Goal: Information Seeking & Learning: Learn about a topic

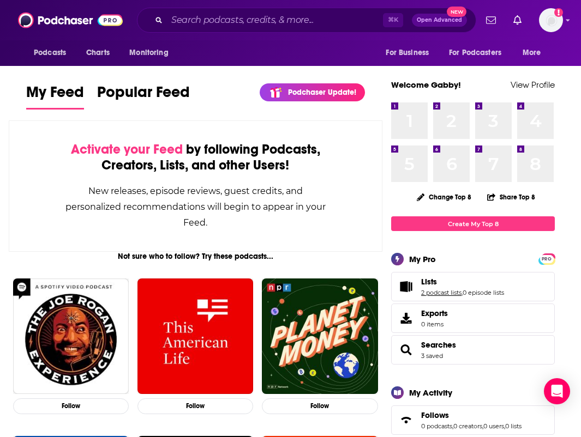
click at [438, 294] on link "2 podcast lists" at bounding box center [441, 293] width 40 height 8
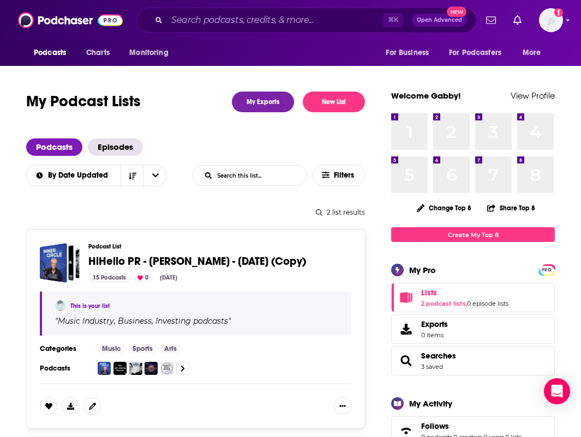
scroll to position [197, 0]
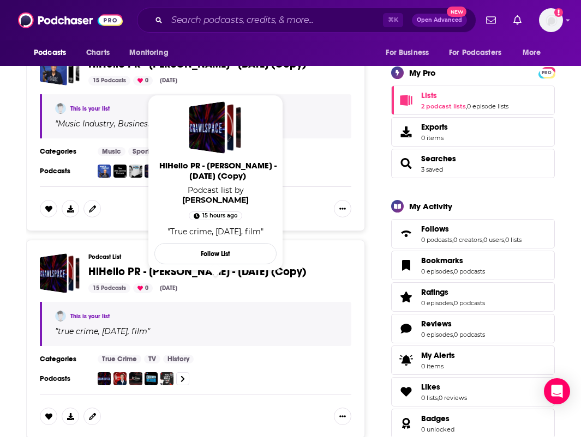
click at [233, 276] on span "HiHello PR - [PERSON_NAME] - [DATE] (Copy)" at bounding box center [196, 272] width 217 height 14
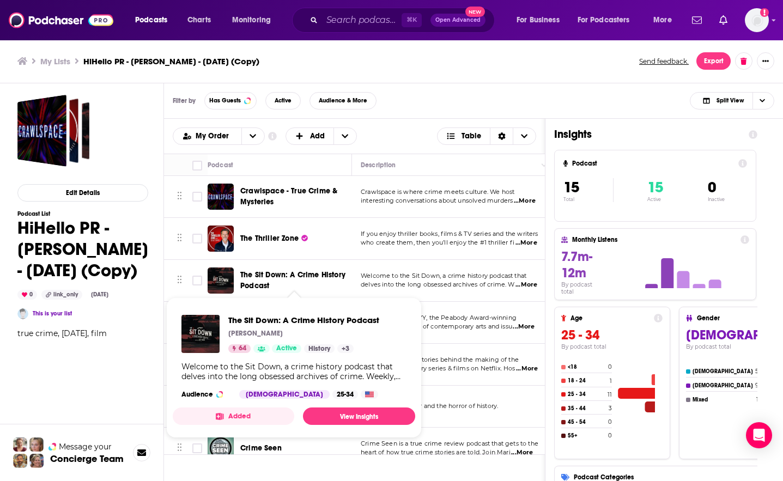
click at [289, 280] on span "The Sit Down: A Crime History Podcast" at bounding box center [294, 281] width 108 height 22
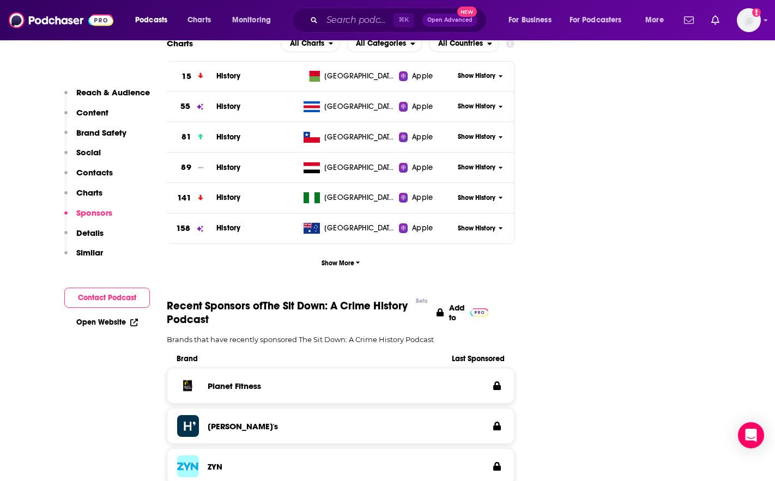
scroll to position [1295, 0]
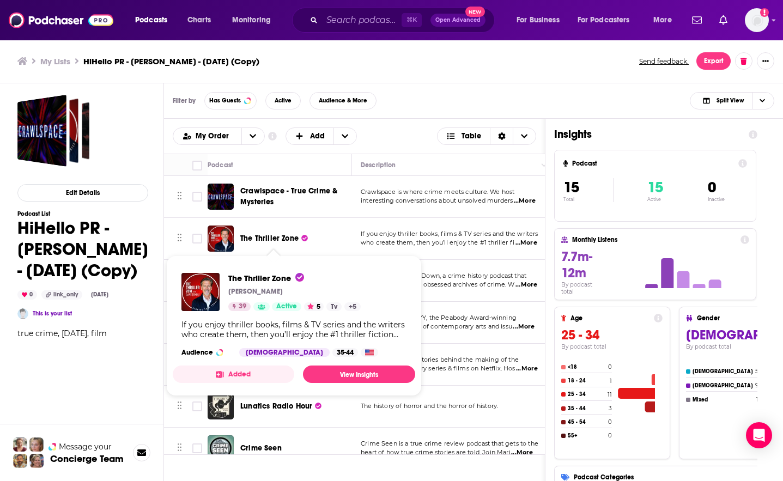
click at [263, 239] on span "The Thriller Zone" at bounding box center [269, 238] width 58 height 9
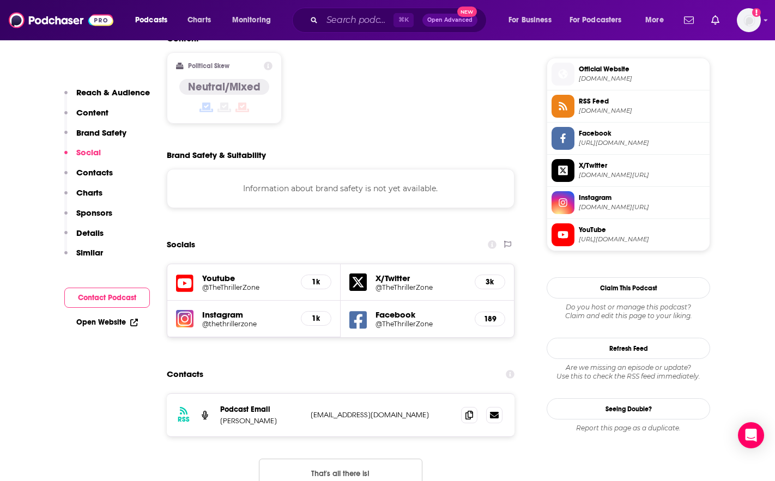
scroll to position [961, 0]
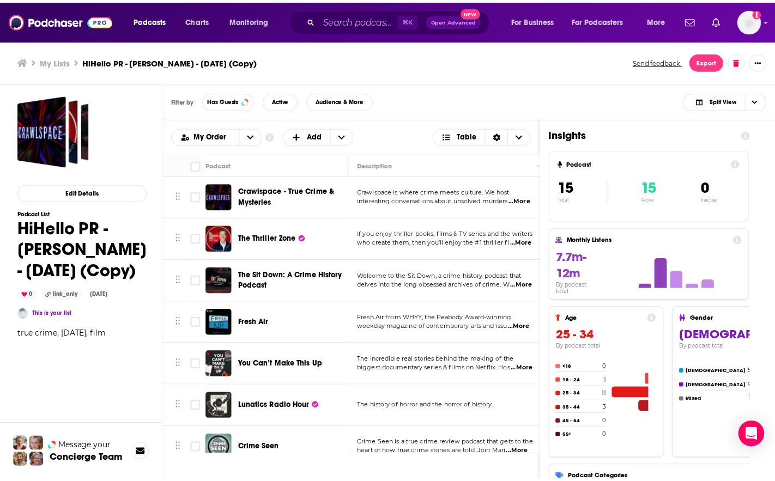
scroll to position [356, 0]
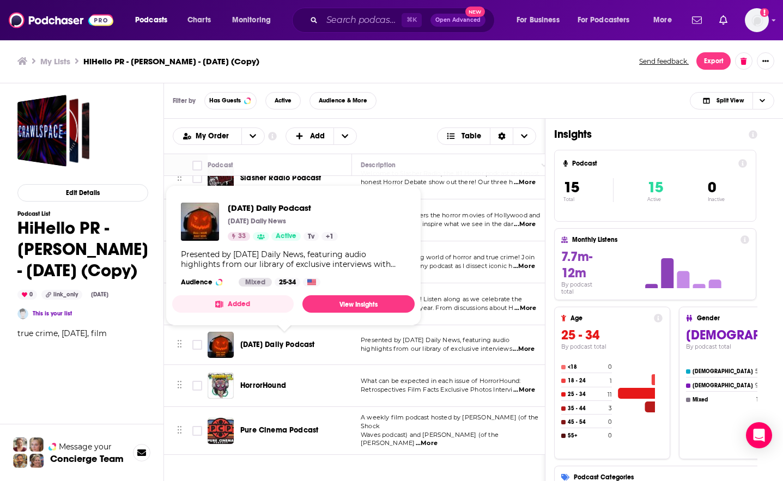
click at [268, 344] on span "[DATE] Daily Podcast" at bounding box center [277, 344] width 74 height 9
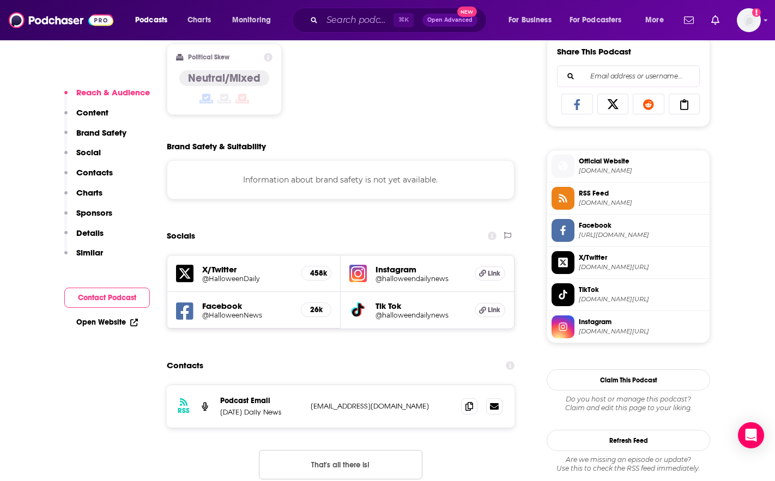
scroll to position [883, 0]
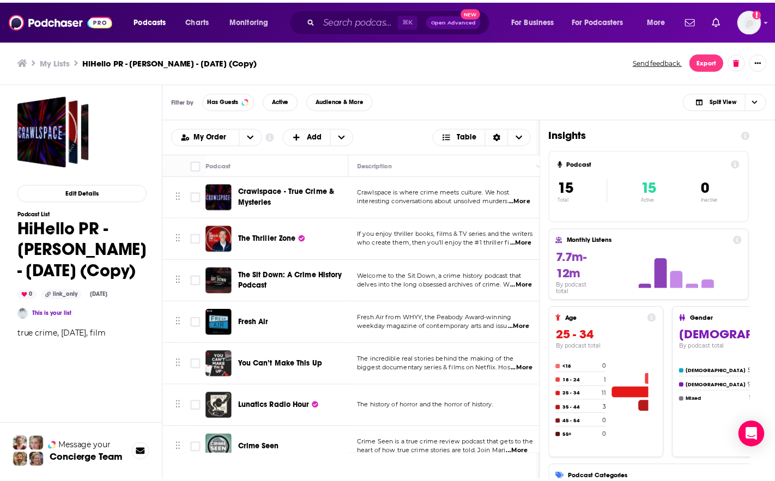
scroll to position [86, 0]
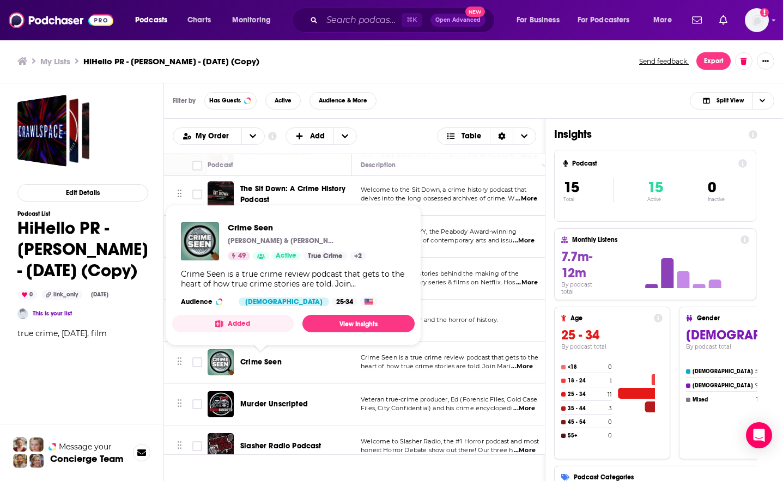
click at [269, 360] on span "Crime Seen" at bounding box center [260, 362] width 41 height 9
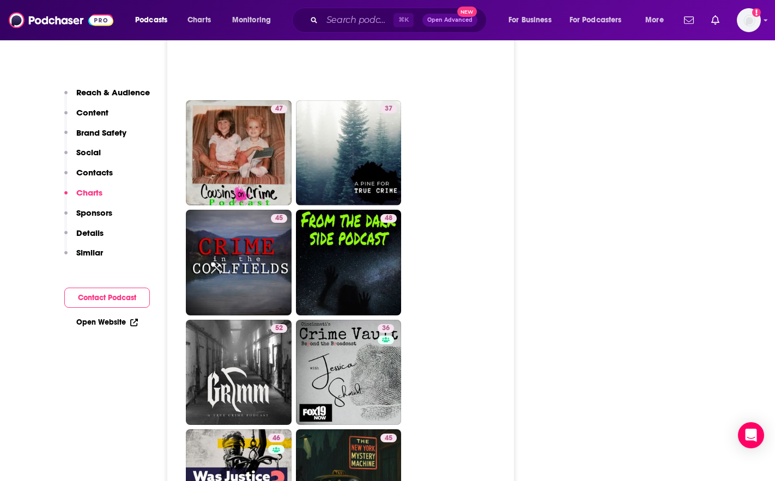
scroll to position [1056, 0]
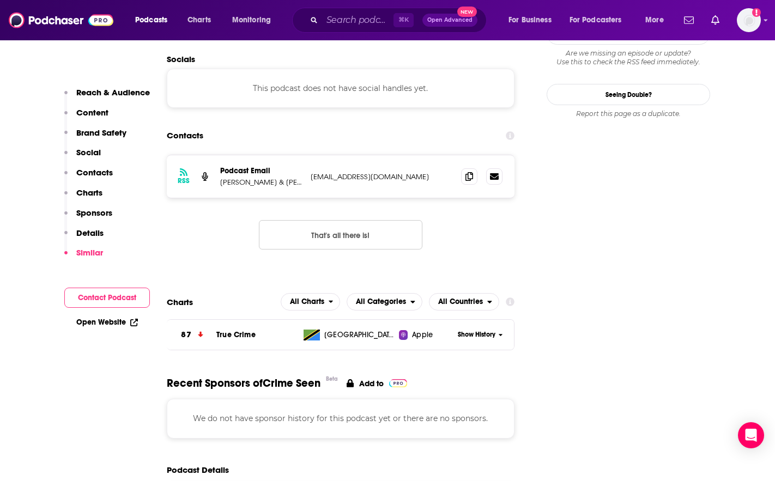
click at [92, 166] on button "Social" at bounding box center [82, 157] width 37 height 20
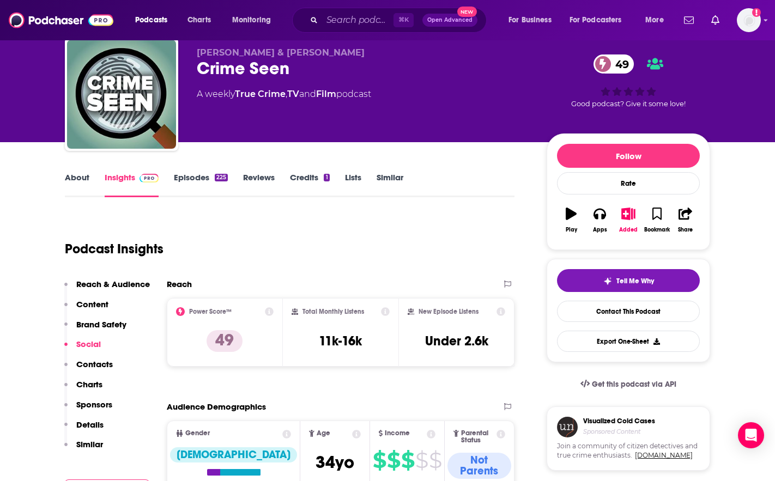
scroll to position [0, 0]
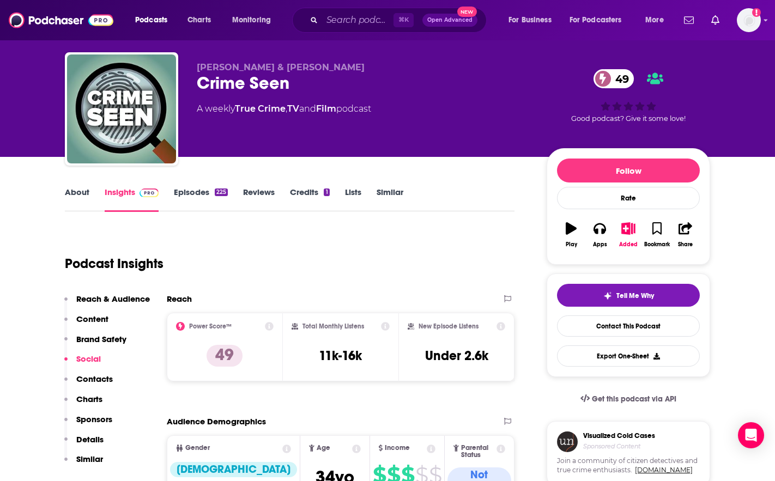
click at [80, 384] on p "Contacts" at bounding box center [94, 379] width 37 height 10
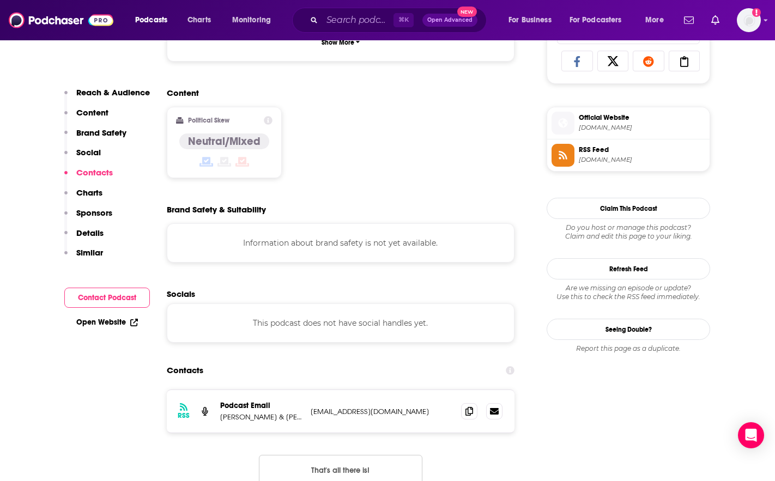
scroll to position [978, 0]
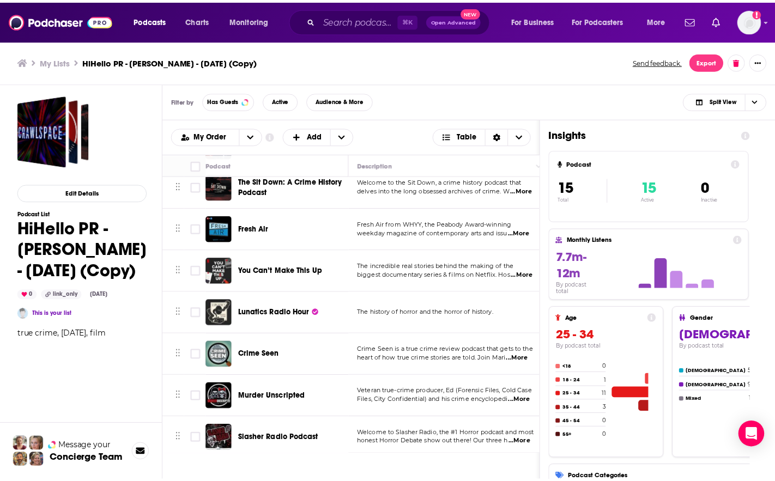
scroll to position [184, 0]
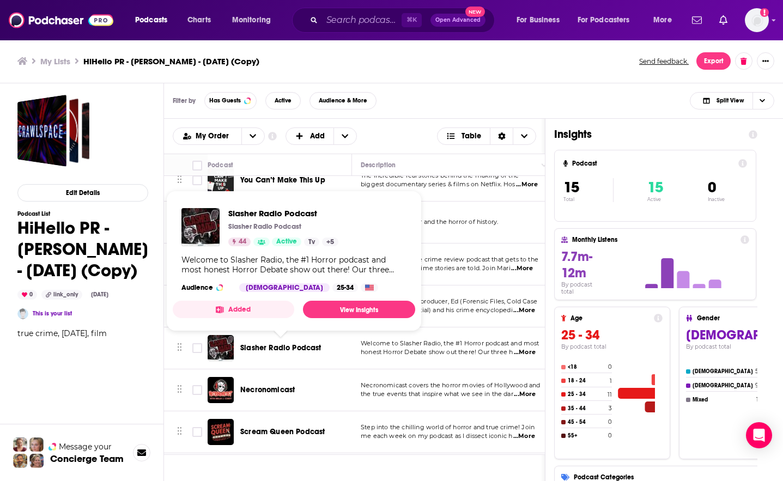
click at [300, 351] on span "Slasher Radio Podcast" at bounding box center [280, 347] width 81 height 9
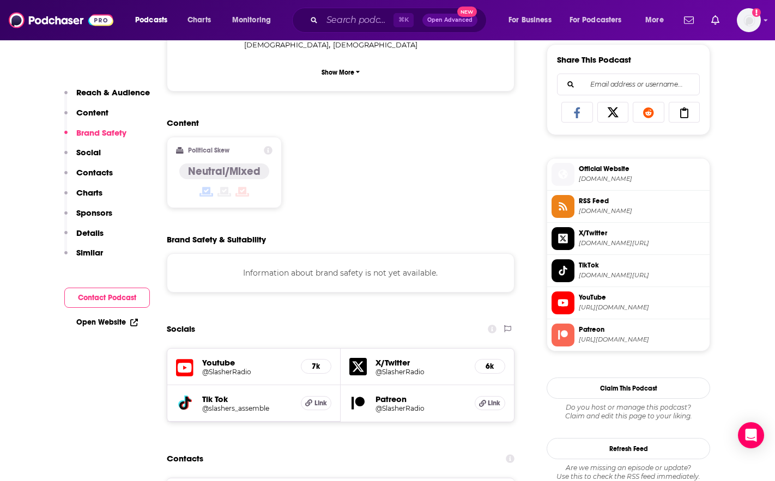
scroll to position [1089, 0]
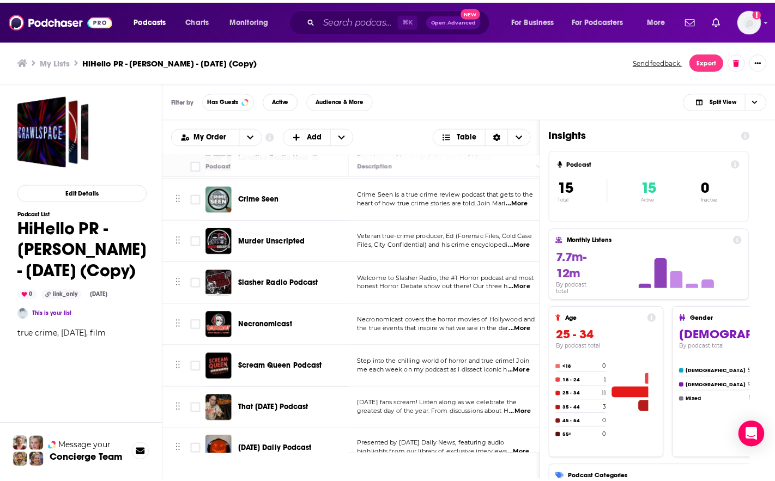
scroll to position [356, 0]
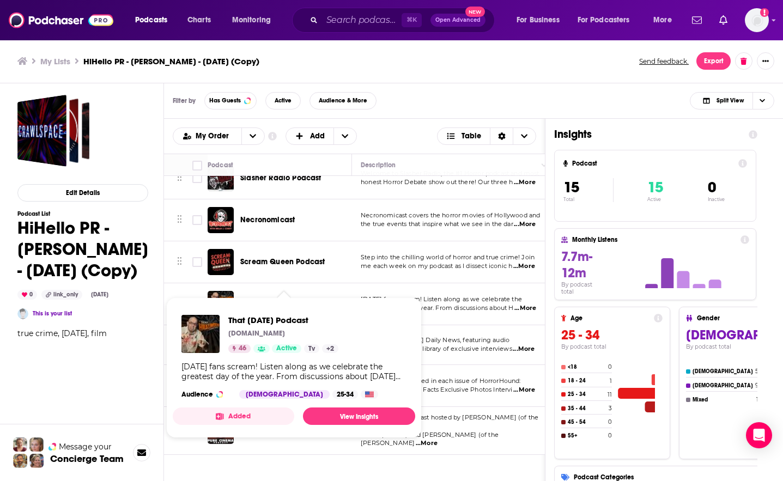
click at [322, 291] on div "That [DATE] Podcast" at bounding box center [296, 304] width 113 height 26
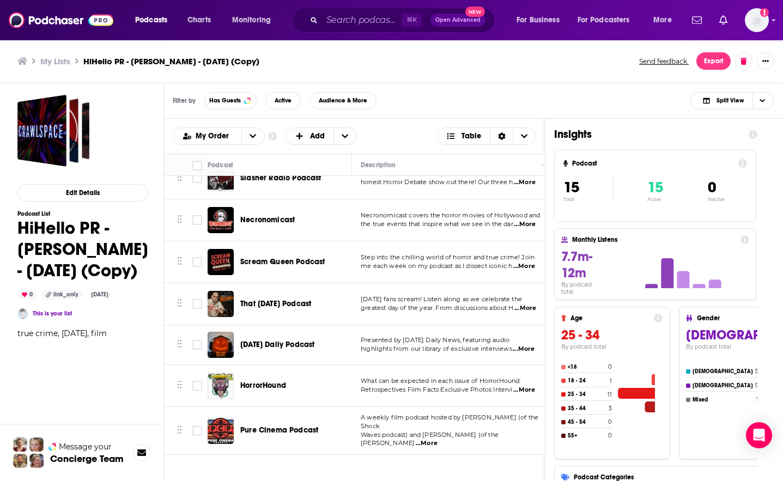
click at [311, 299] on span "That [DATE] Podcast" at bounding box center [275, 303] width 71 height 9
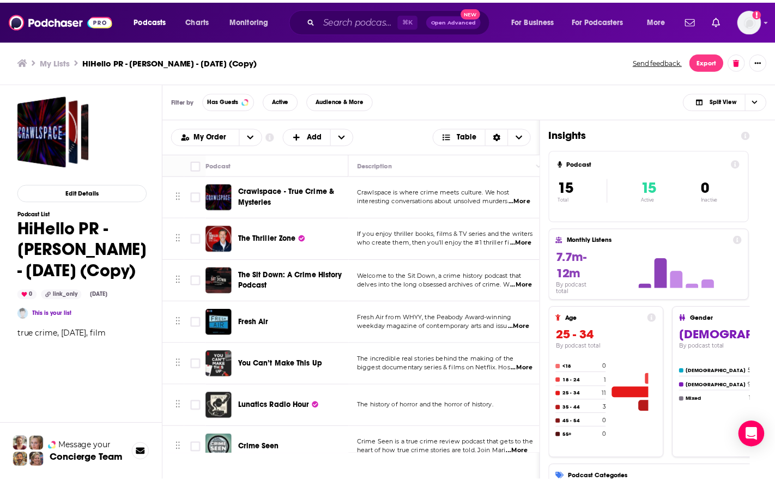
scroll to position [356, 0]
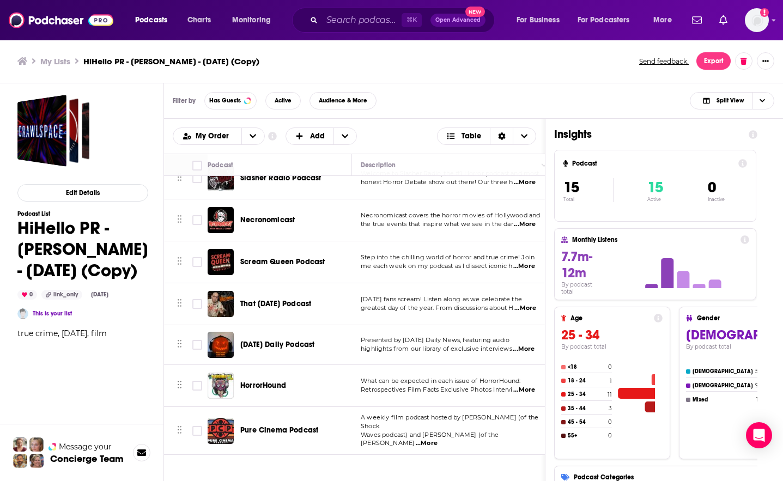
click at [268, 385] on span "HorrorHound" at bounding box center [263, 385] width 46 height 9
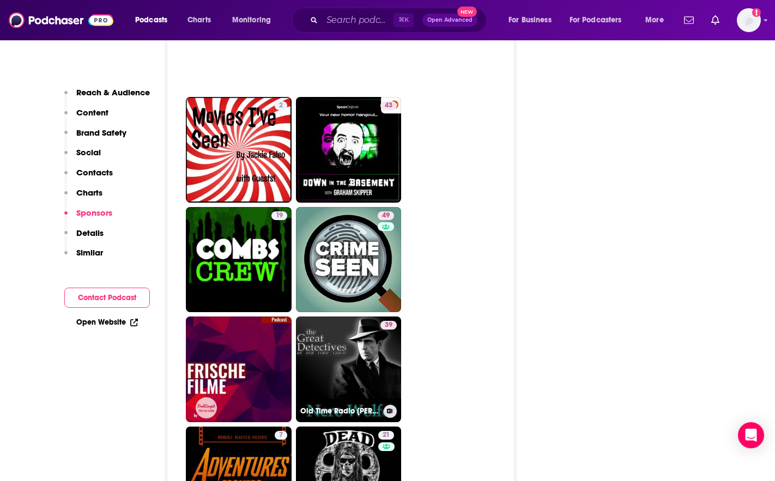
scroll to position [1891, 0]
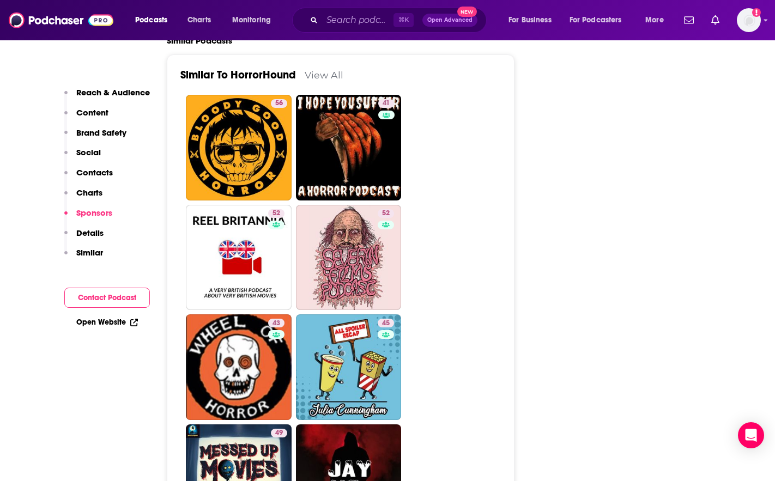
click at [110, 168] on p "Contacts" at bounding box center [94, 172] width 37 height 10
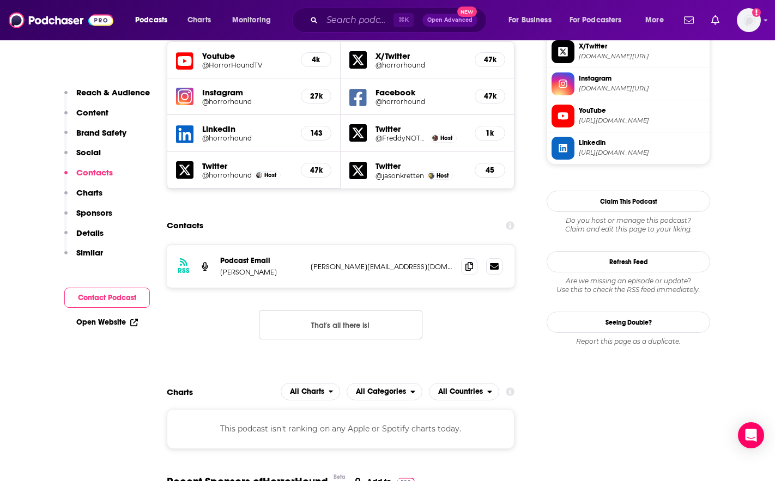
scroll to position [1085, 0]
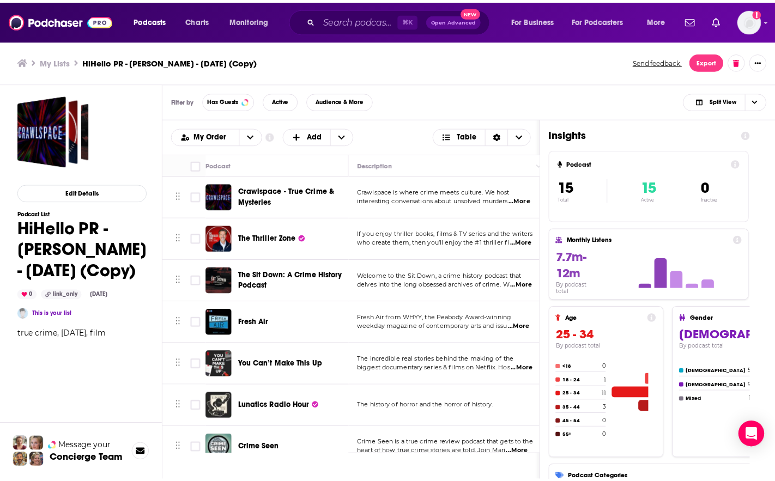
scroll to position [356, 0]
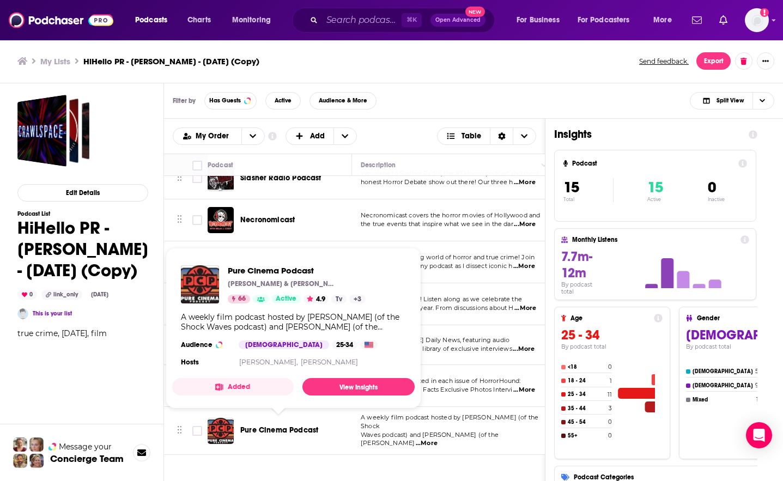
click at [297, 426] on span "Pure Cinema Podcast" at bounding box center [279, 430] width 78 height 9
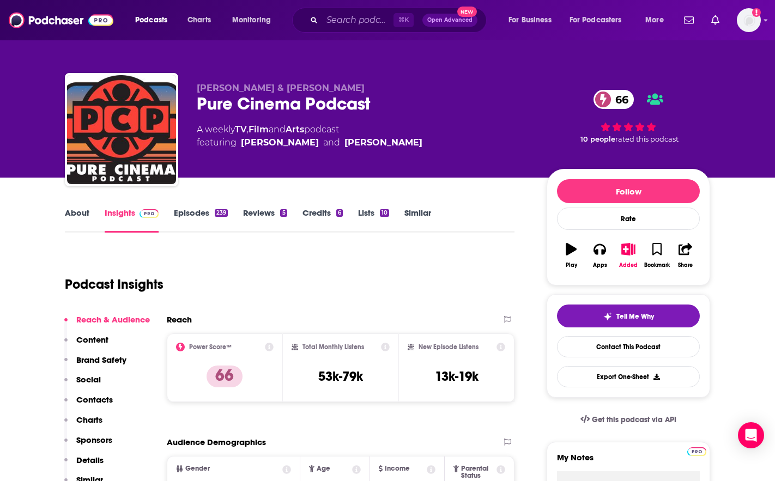
click at [98, 395] on p "Contacts" at bounding box center [94, 400] width 37 height 10
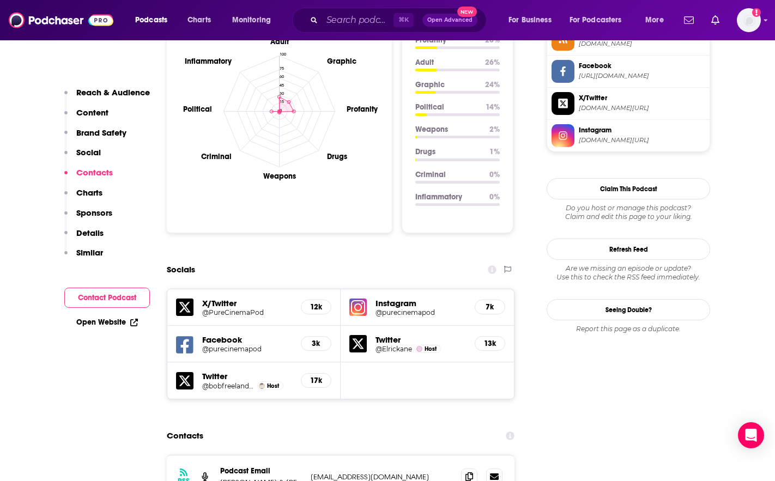
scroll to position [1256, 0]
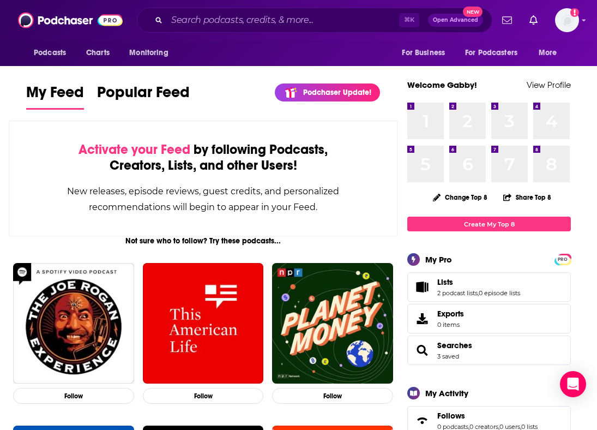
click at [456, 286] on link "Lists" at bounding box center [478, 282] width 83 height 10
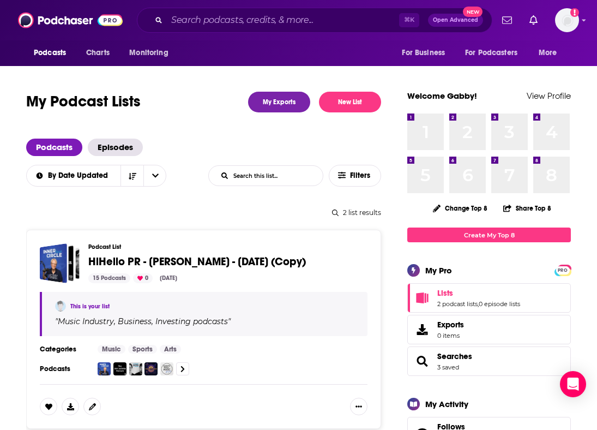
scroll to position [215, 0]
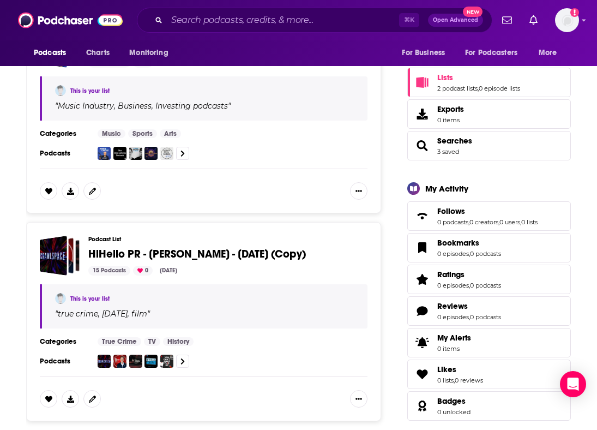
click at [198, 263] on div "Podcast List HiHello PR - Tobias Jelinek - Oct 14, 2025 (Copy) 15 Podcasts 0 Oc…" at bounding box center [223, 255] width 270 height 40
click at [213, 255] on span "HiHello PR - [PERSON_NAME] - [DATE] (Copy)" at bounding box center [196, 254] width 217 height 14
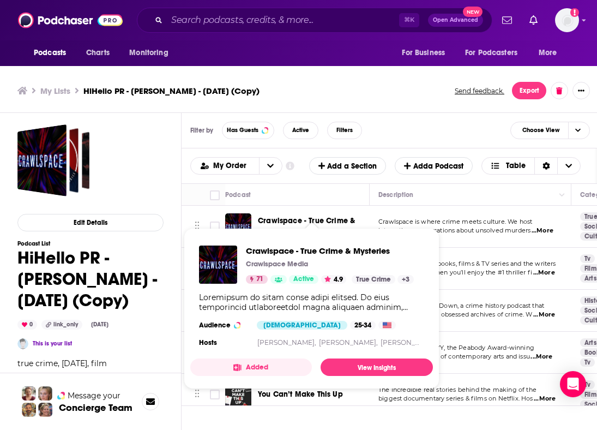
click at [321, 221] on span "Crawlspace - True Crime & Mysteries" at bounding box center [306, 226] width 97 height 20
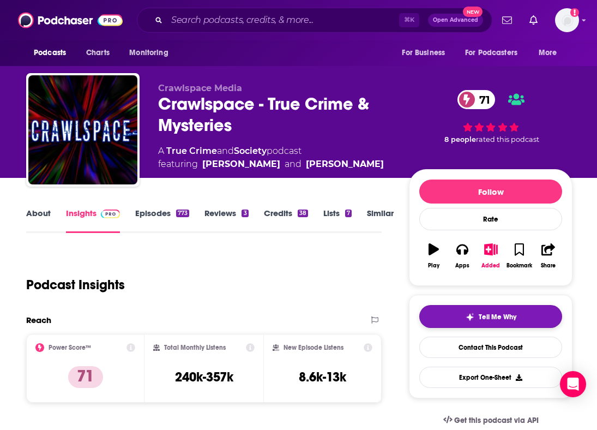
click at [516, 316] on span "Tell Me Why" at bounding box center [498, 316] width 38 height 9
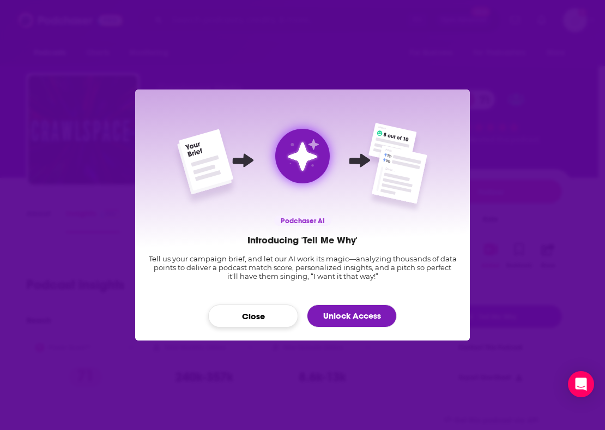
click at [260, 316] on button "Close" at bounding box center [253, 315] width 90 height 23
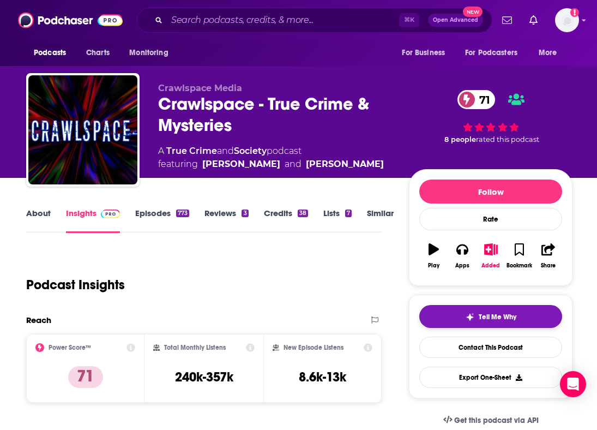
click at [516, 317] on span "Tell Me Why" at bounding box center [498, 316] width 38 height 9
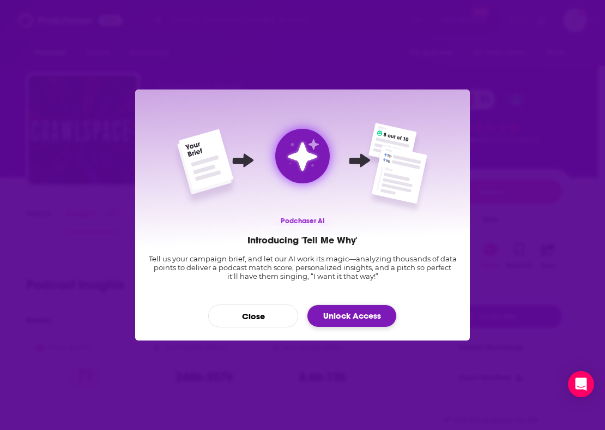
click at [353, 315] on link "Unlock Access" at bounding box center [352, 315] width 90 height 23
click at [359, 318] on link "Unlock Access" at bounding box center [352, 315] width 90 height 23
click at [246, 316] on button "Close" at bounding box center [253, 315] width 90 height 23
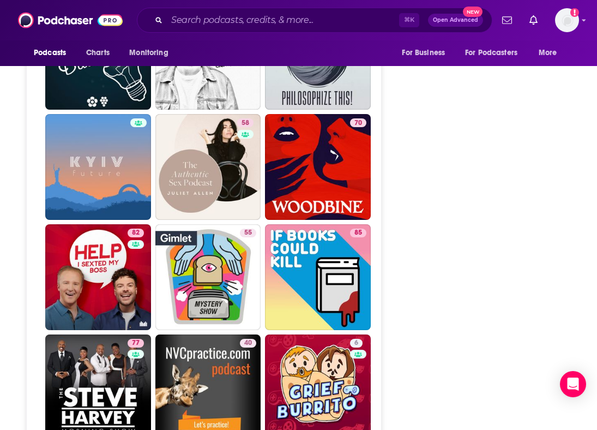
scroll to position [4850, 0]
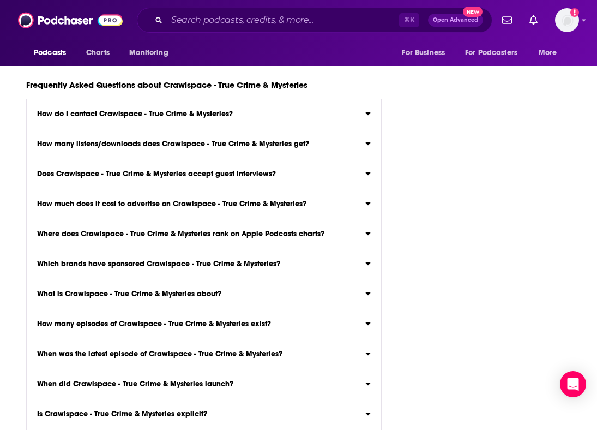
click at [581, 25] on div "Podcasts Charts Monitoring ⌘ K Open Advanced New For Business For Podcasters Mo…" at bounding box center [298, 20] width 597 height 40
click at [569, 23] on img "Logged in as gabbyhihellopr" at bounding box center [567, 20] width 24 height 24
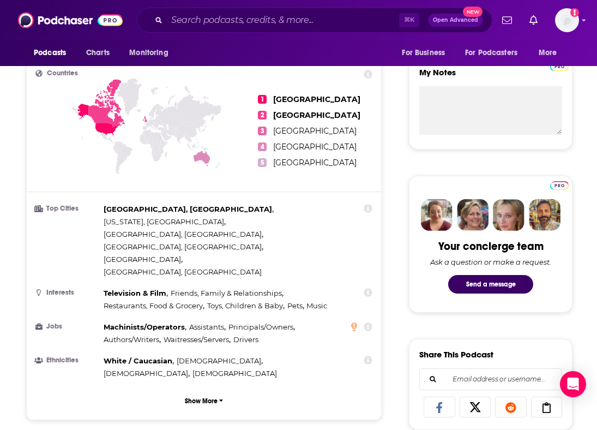
scroll to position [0, 0]
